Goal: Transaction & Acquisition: Purchase product/service

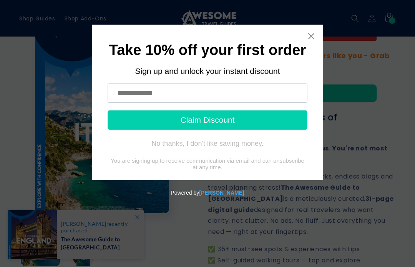
scroll to position [118, 0]
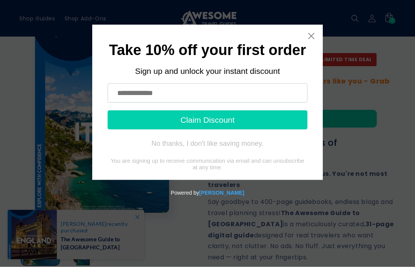
click at [187, 93] on input "text" at bounding box center [208, 92] width 200 height 19
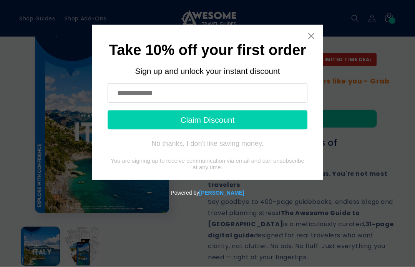
scroll to position [118, 0]
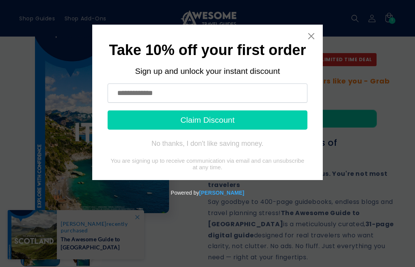
type input "**********"
click at [224, 120] on button "Claim Discount" at bounding box center [208, 119] width 200 height 19
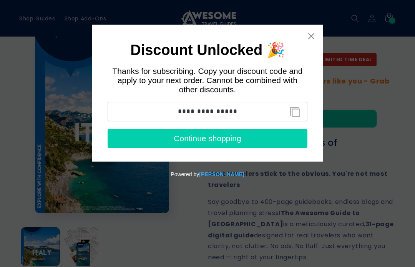
click at [214, 141] on button "Continue shopping" at bounding box center [208, 138] width 200 height 19
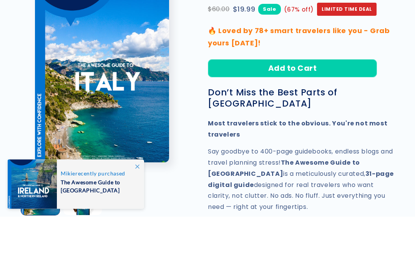
scroll to position [168, 0]
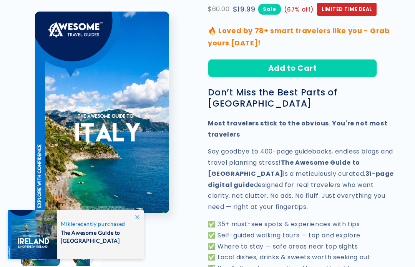
click at [340, 59] on button "Add to Cart" at bounding box center [292, 68] width 169 height 18
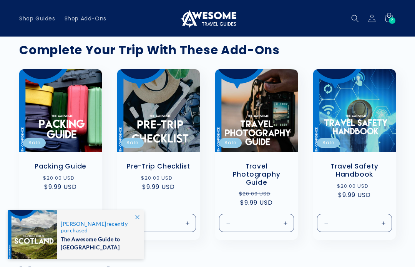
click at [134, 217] on span at bounding box center [137, 217] width 14 height 14
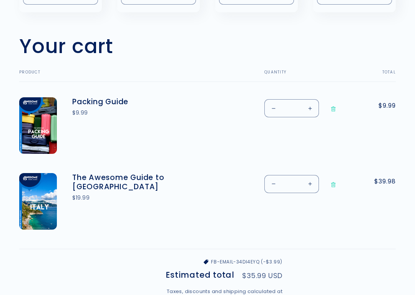
scroll to position [227, 0]
click at [270, 186] on button "Decrease quantity for The Awesome Guide to [GEOGRAPHIC_DATA]" at bounding box center [273, 184] width 17 height 18
type input "*"
click at [279, 100] on button "Decrease quantity for Packing Guide" at bounding box center [273, 108] width 17 height 18
click at [365, 253] on cart-items "Your cart Continue shopping Your cart is empty Continue shopping Have an accoun…" at bounding box center [207, 142] width 415 height 234
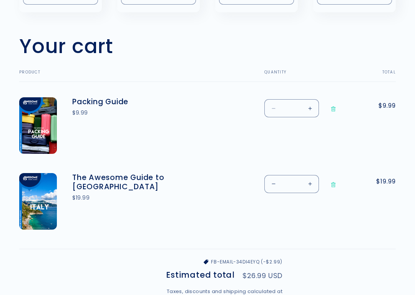
click at [270, 108] on button "Decrease quantity for Packing Guide" at bounding box center [273, 108] width 17 height 18
type input "*"
click at [363, 232] on div "Your cart Product Total Quantity Total Packing Guide $9.99 $9.99" at bounding box center [207, 159] width 376 height 179
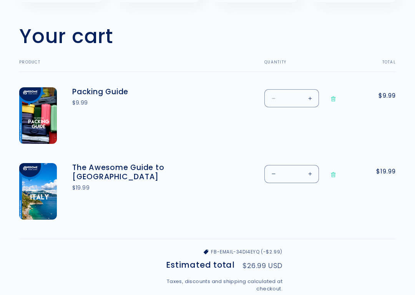
scroll to position [245, 0]
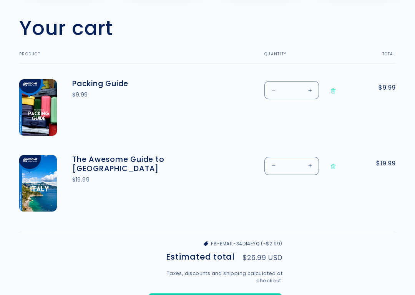
click at [333, 90] on icon "Remove Packing Guide" at bounding box center [334, 91] width 2 height 3
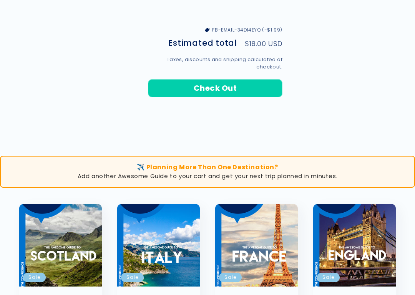
scroll to position [383, 0]
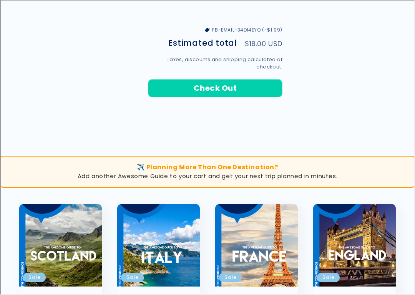
type input "**********"
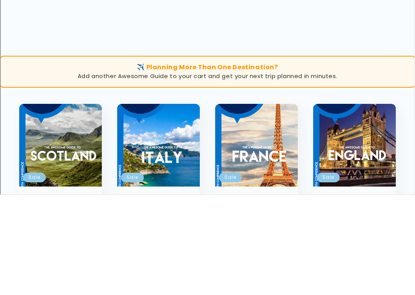
scroll to position [483, 0]
